Goal: Task Accomplishment & Management: Use online tool/utility

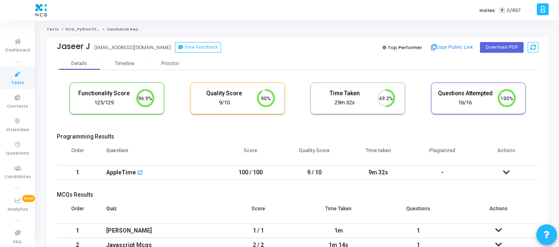
scroll to position [17, 21]
click at [6, 79] on link "Tests" at bounding box center [17, 77] width 35 height 23
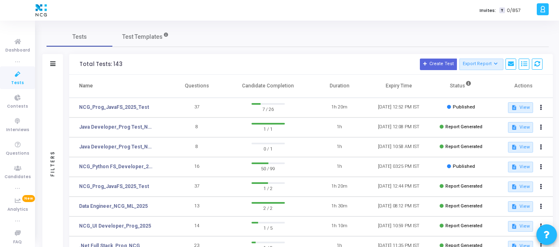
click at [9, 78] on icon at bounding box center [17, 74] width 17 height 10
click at [140, 107] on link "NCG_Prog_JavaFS_2025_Test" at bounding box center [114, 106] width 70 height 7
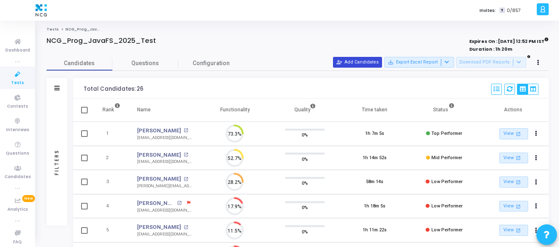
click at [382, 62] on button "person_add_alt Add Candidates" at bounding box center [357, 62] width 49 height 11
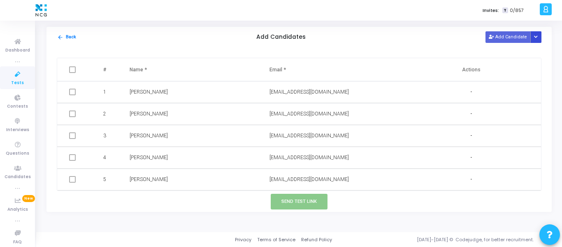
click at [540, 40] on button "Button group with nested dropdown" at bounding box center [537, 36] width 12 height 11
click at [504, 56] on button "Upload Candidate List" at bounding box center [506, 52] width 63 height 11
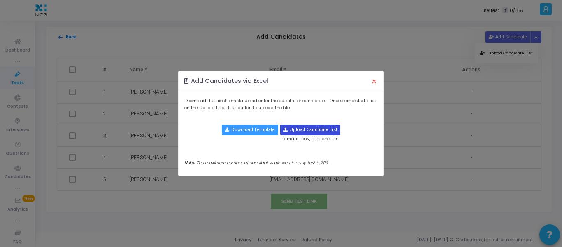
click at [296, 133] on input "file" at bounding box center [310, 130] width 59 height 10
type input "C:\fakepath\CodeJudge Test_Java.csv"
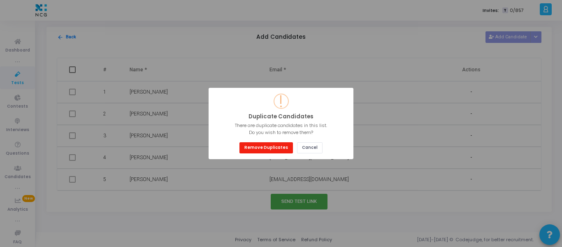
click at [272, 143] on button "Remove Duplicates" at bounding box center [267, 147] width 54 height 11
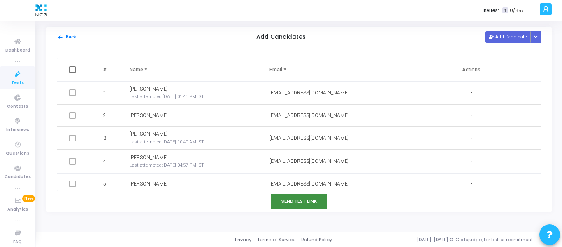
click at [297, 203] on button "Send Test Link" at bounding box center [299, 201] width 57 height 15
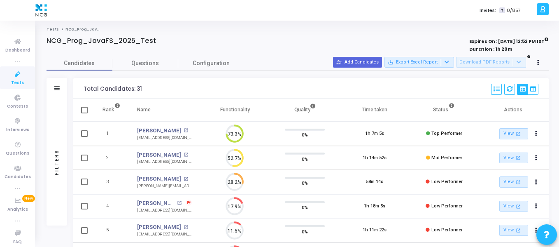
click at [20, 77] on icon at bounding box center [17, 74] width 17 height 10
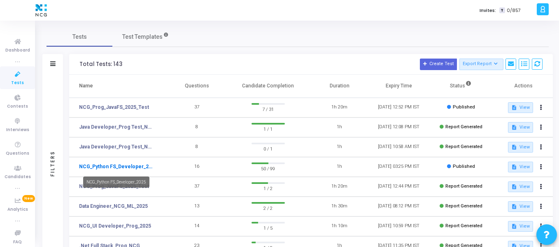
click at [130, 167] on link "NCG_Python FS_Developer_2025" at bounding box center [117, 166] width 76 height 7
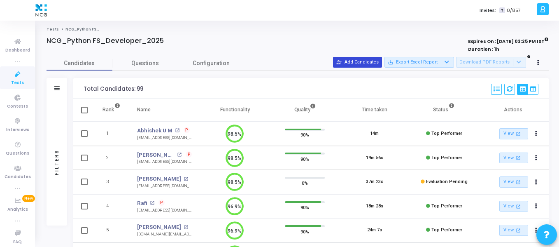
click at [354, 61] on button "person_add_alt Add Candidates" at bounding box center [357, 62] width 49 height 11
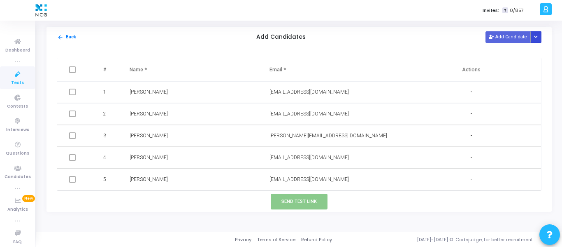
click at [540, 40] on button "Button group with nested dropdown" at bounding box center [537, 36] width 12 height 11
click at [513, 57] on button "Upload Candidate List" at bounding box center [506, 52] width 63 height 11
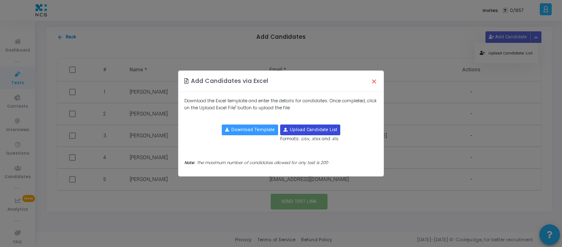
click at [303, 125] on input "file" at bounding box center [310, 130] width 59 height 10
type input "C:\fakepath\CodeJudge Test_Python.csv"
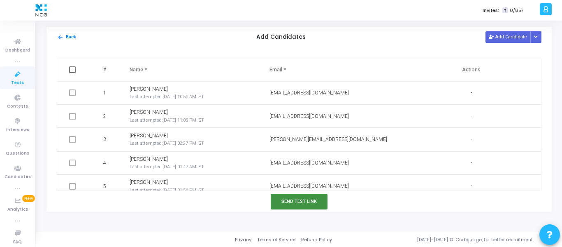
click at [306, 200] on button "Send Test Link" at bounding box center [299, 201] width 57 height 15
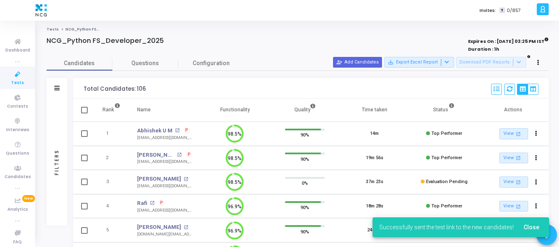
click at [13, 75] on icon at bounding box center [17, 74] width 17 height 10
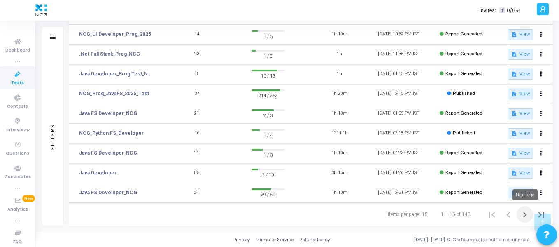
click at [521, 212] on icon "Next page" at bounding box center [525, 215] width 12 height 12
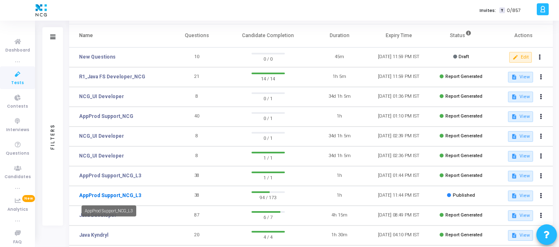
click at [124, 193] on link "AppProd Support_NCG_L3" at bounding box center [110, 194] width 62 height 7
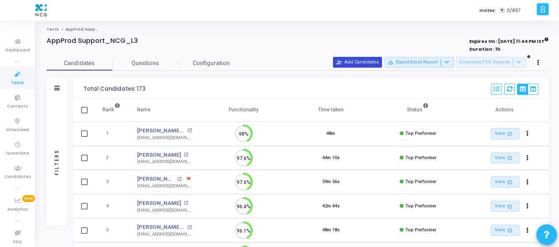
click at [370, 63] on button "person_add_alt Add Candidates" at bounding box center [357, 62] width 49 height 11
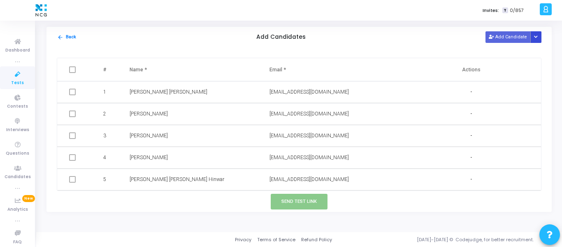
click at [541, 40] on button "Button group with nested dropdown" at bounding box center [537, 36] width 12 height 11
click at [512, 54] on button "Upload Candidate List" at bounding box center [506, 52] width 63 height 11
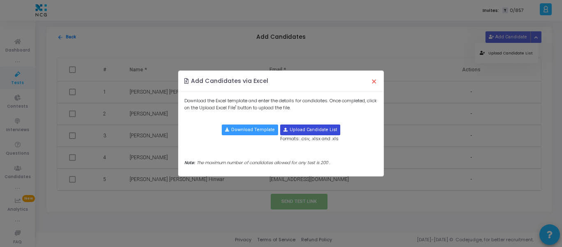
click at [307, 128] on input "file" at bounding box center [310, 130] width 59 height 10
type input "C:\fakepath\CodeJudge Test _Prod Support.csv"
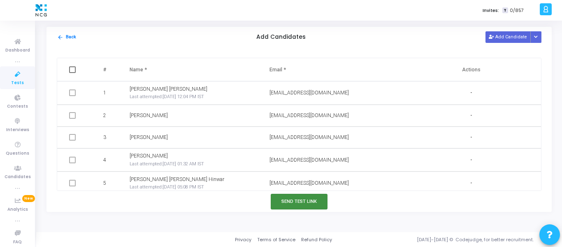
click at [294, 201] on button "Send Test Link" at bounding box center [299, 201] width 57 height 15
